Goal: Information Seeking & Learning: Learn about a topic

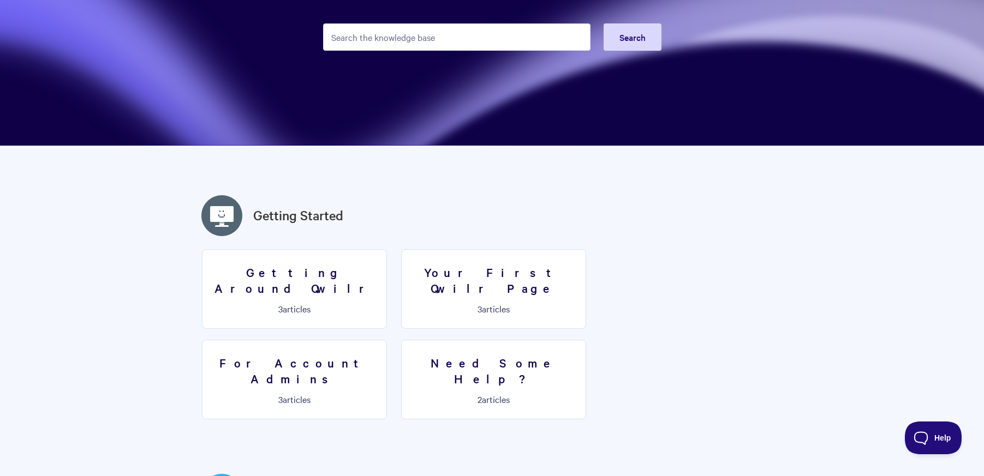
scroll to position [164, 0]
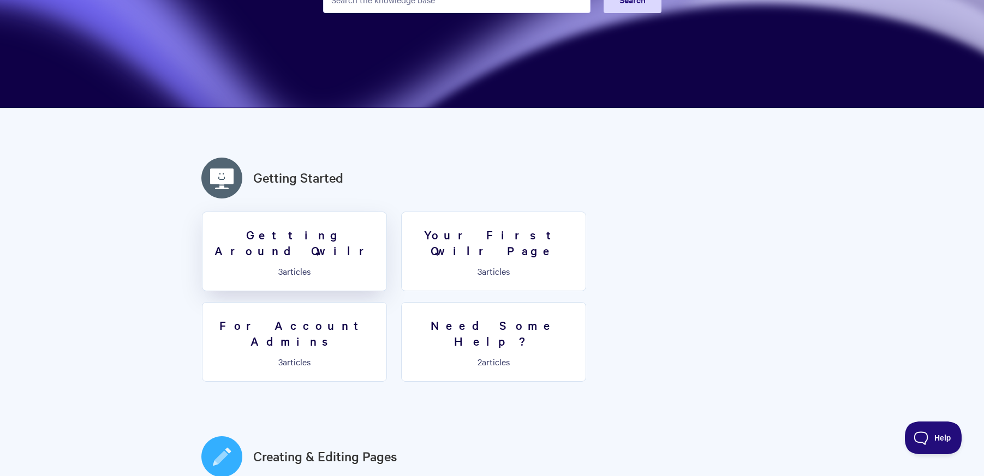
click at [319, 236] on h3 "Getting Around Qwilr" at bounding box center [294, 242] width 171 height 31
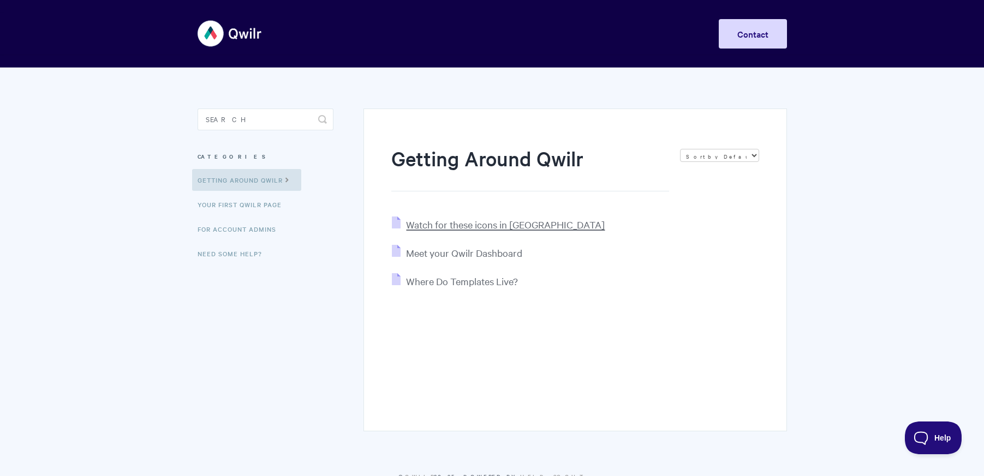
click at [428, 226] on span "Watch for these icons in Qwilr" at bounding box center [505, 224] width 199 height 13
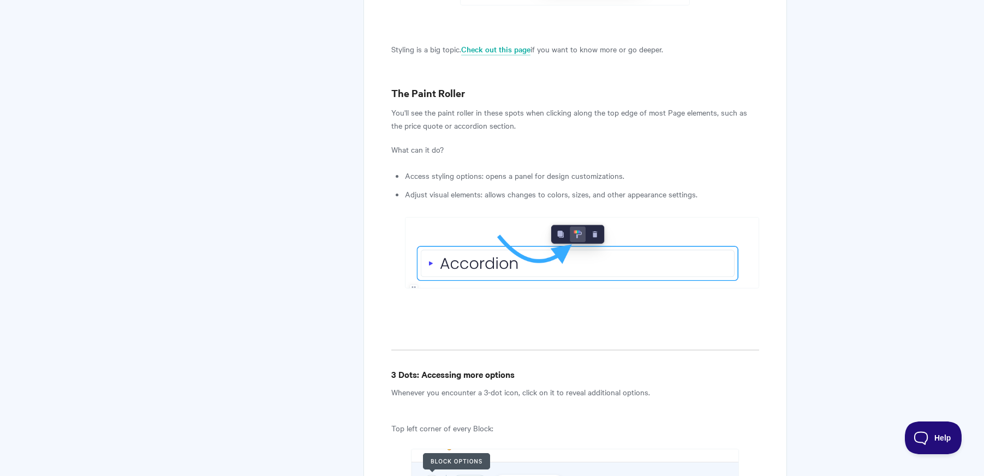
scroll to position [2564, 0]
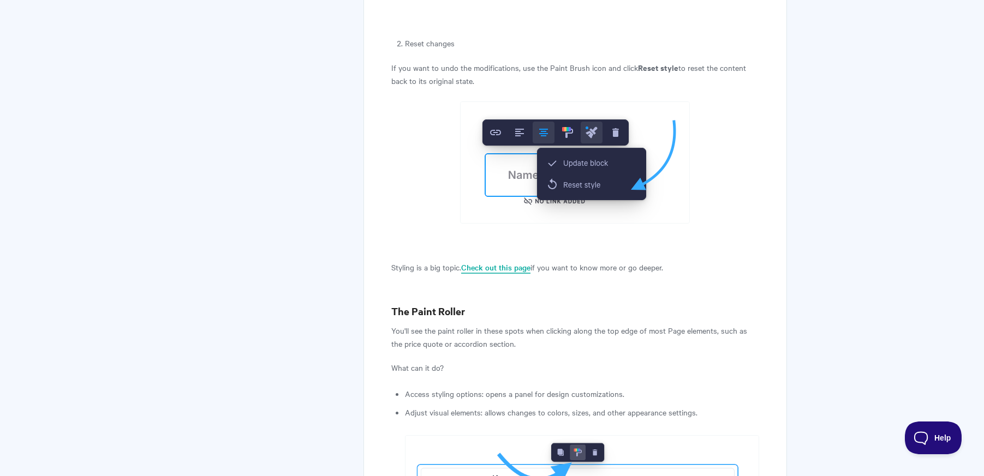
click at [495, 262] on link "Check out this page" at bounding box center [495, 268] width 69 height 12
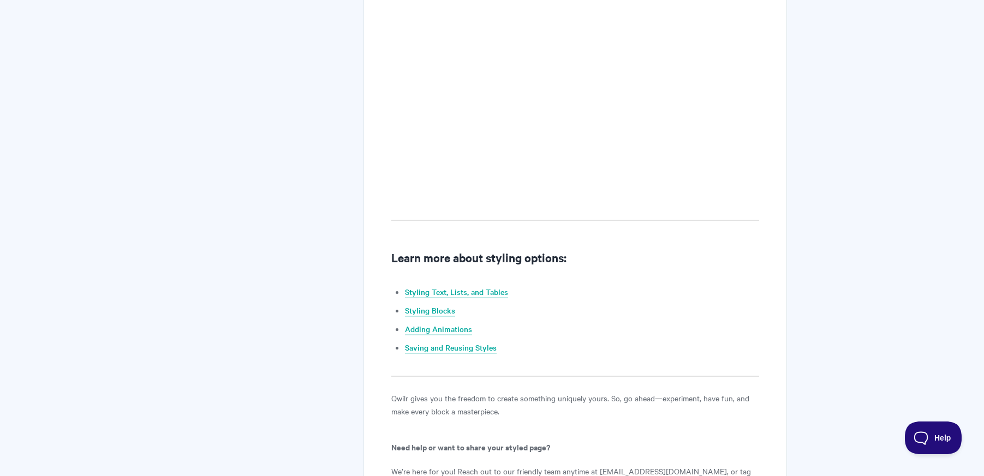
scroll to position [873, 0]
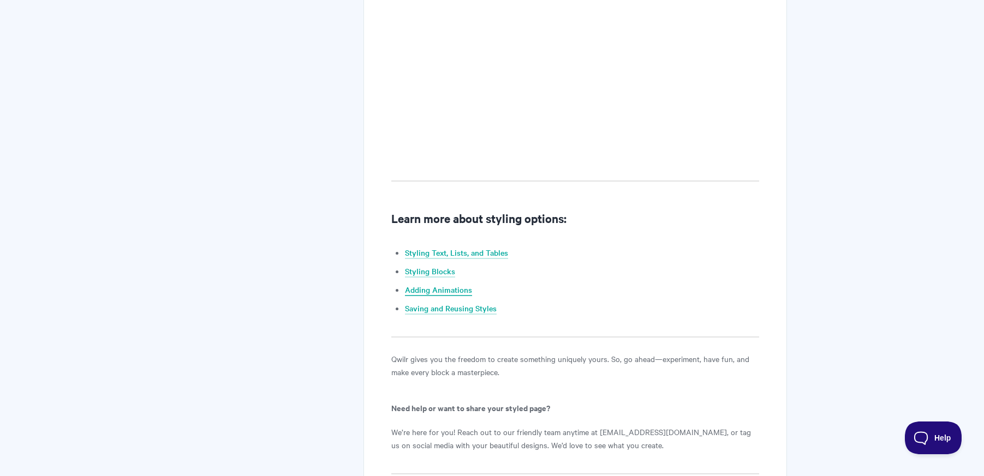
click at [438, 289] on link "Adding Animations" at bounding box center [438, 290] width 67 height 12
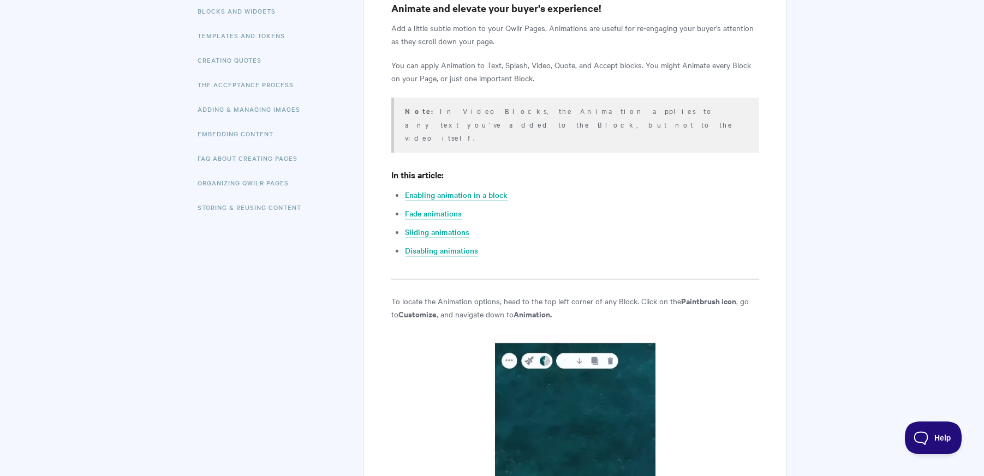
scroll to position [273, 0]
